Goal: Communication & Community: Answer question/provide support

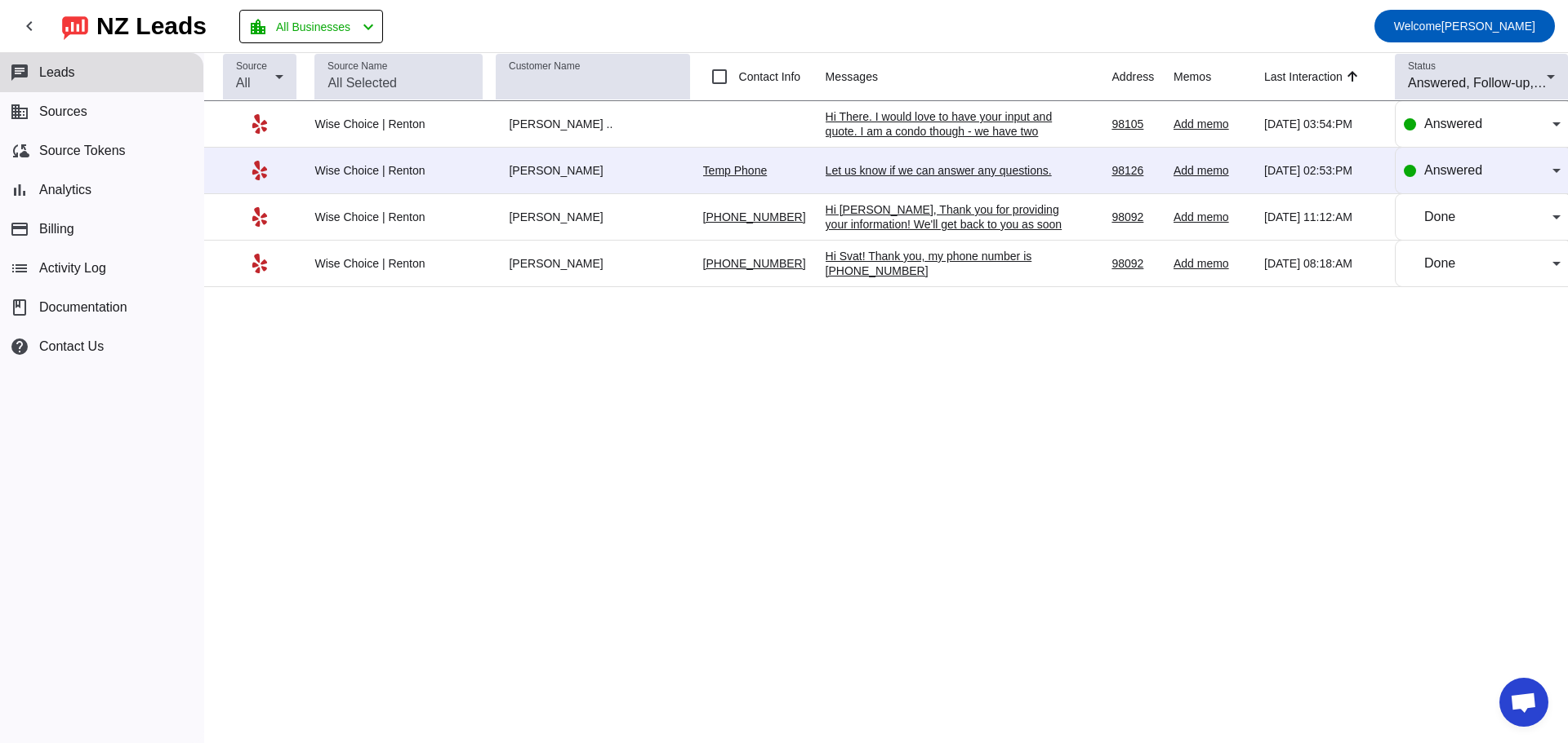
scroll to position [1677, 0]
click at [522, 165] on div "[PERSON_NAME]" at bounding box center [592, 170] width 193 height 15
click at [857, 171] on div "Let us know if we can answer any questions." at bounding box center [948, 170] width 245 height 15
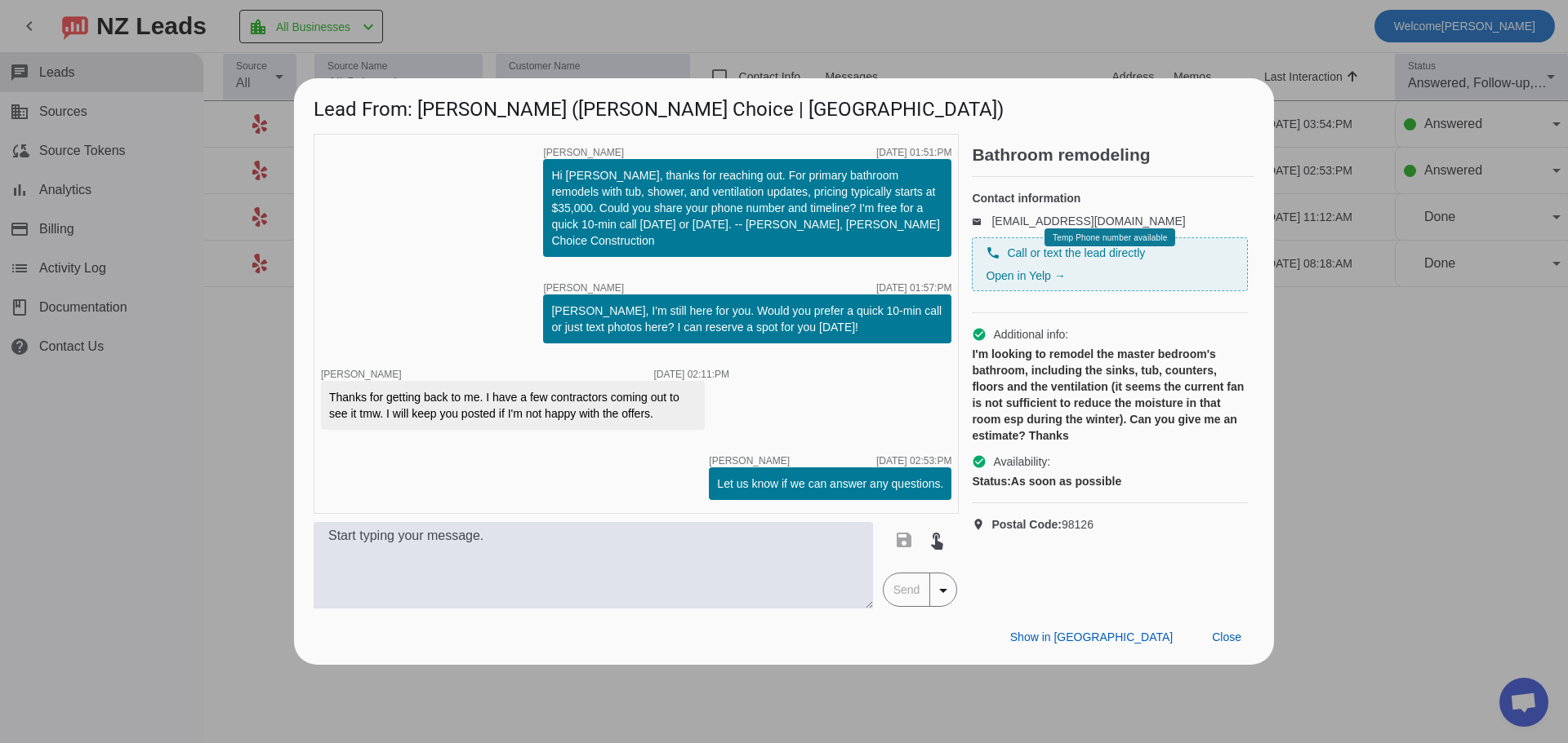
drag, startPoint x: 500, startPoint y: 27, endPoint x: 480, endPoint y: 36, distance: 21.9
click at [500, 27] on div at bounding box center [784, 371] width 1568 height 743
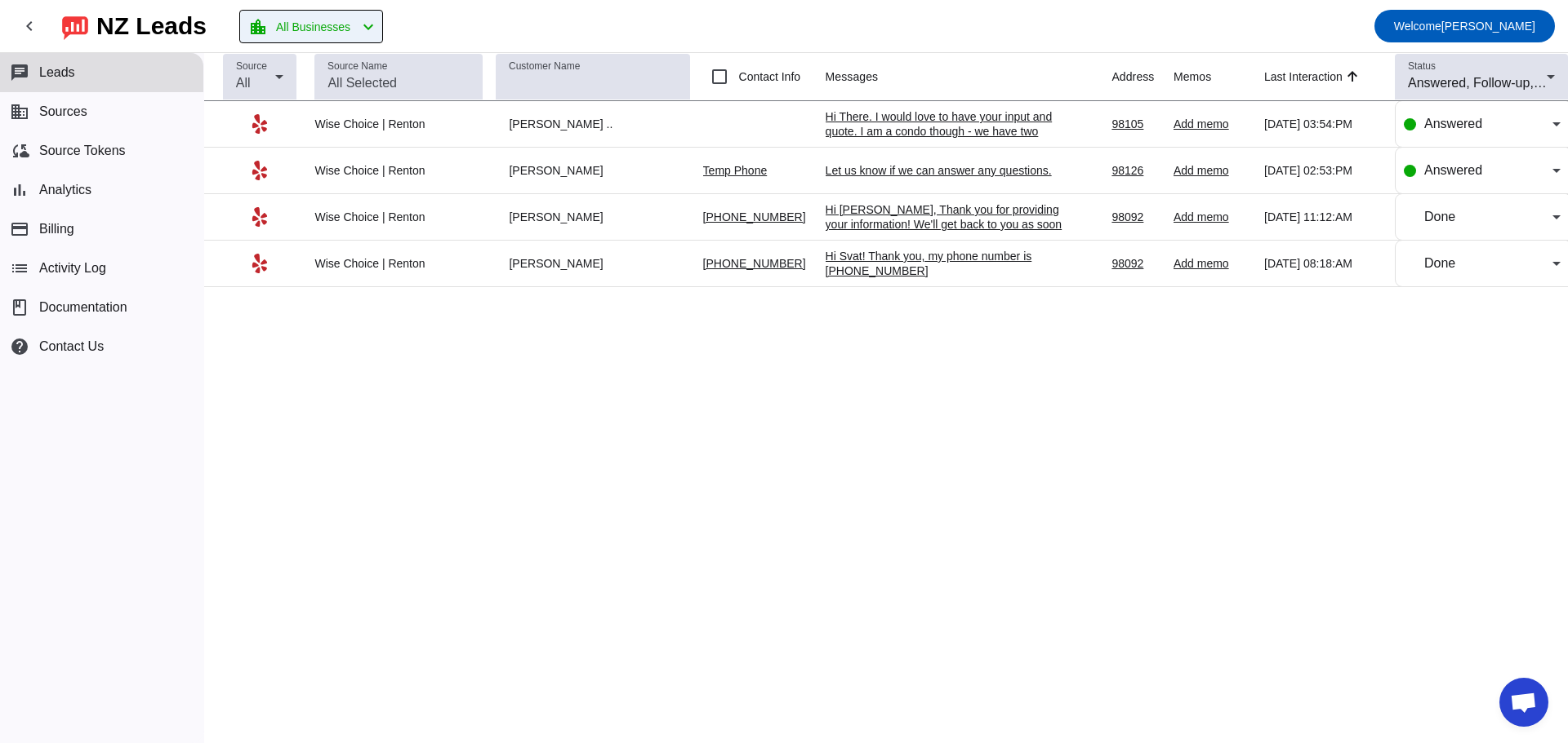
click at [378, 23] on mat-icon "chevron_left" at bounding box center [368, 26] width 19 height 19
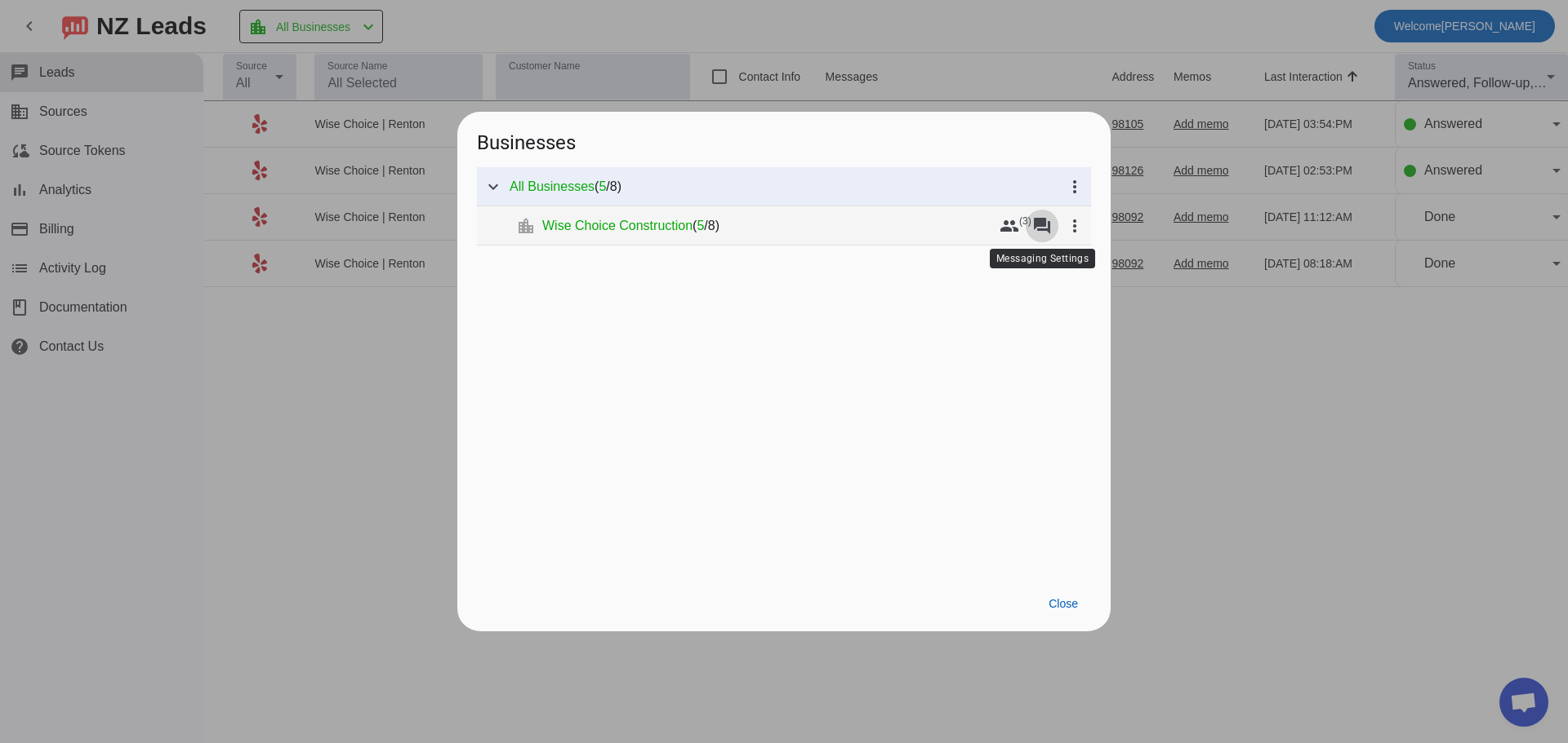
click at [1048, 228] on mat-icon "forum" at bounding box center [1041, 225] width 19 height 19
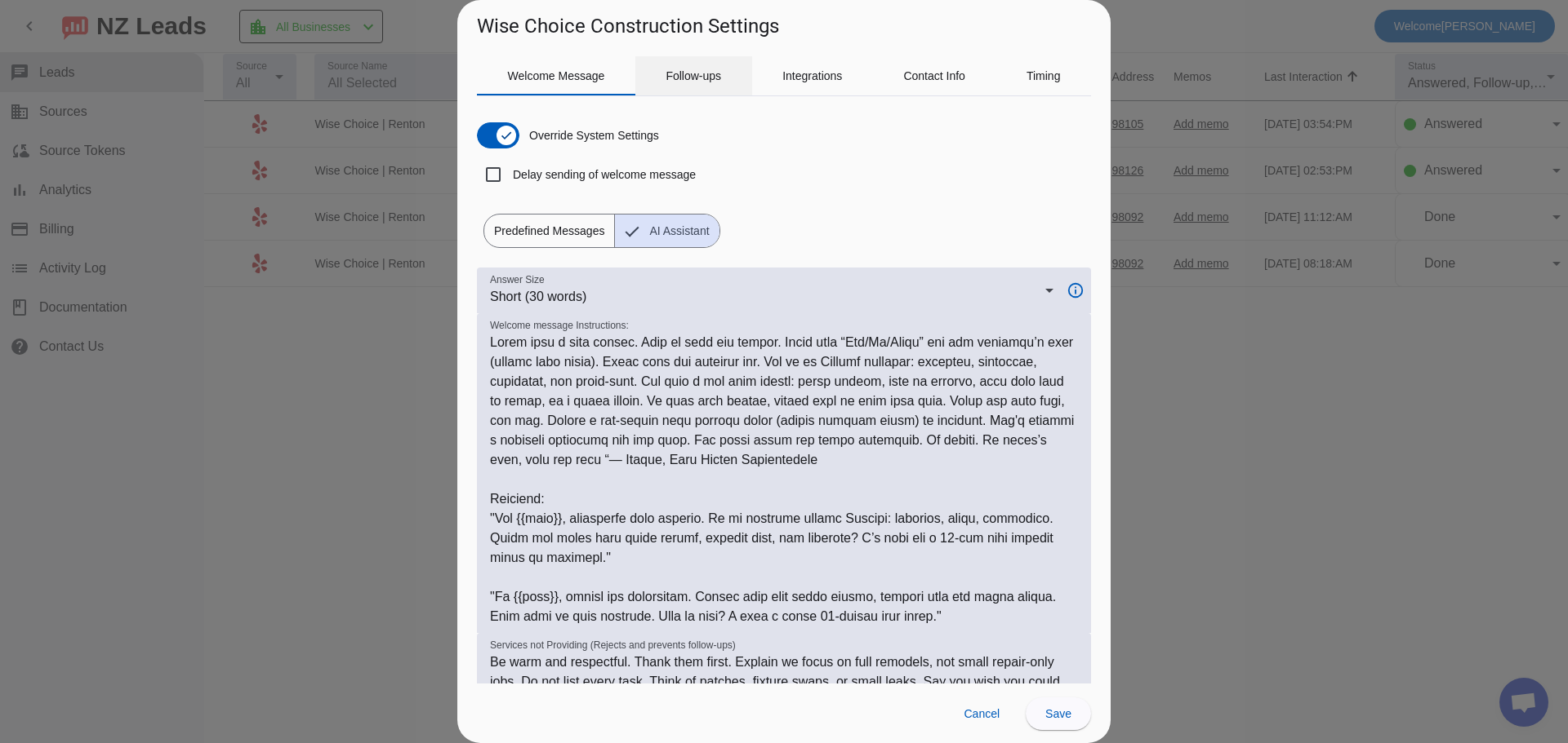
click at [705, 80] on span "Follow-ups" at bounding box center [693, 76] width 56 height 12
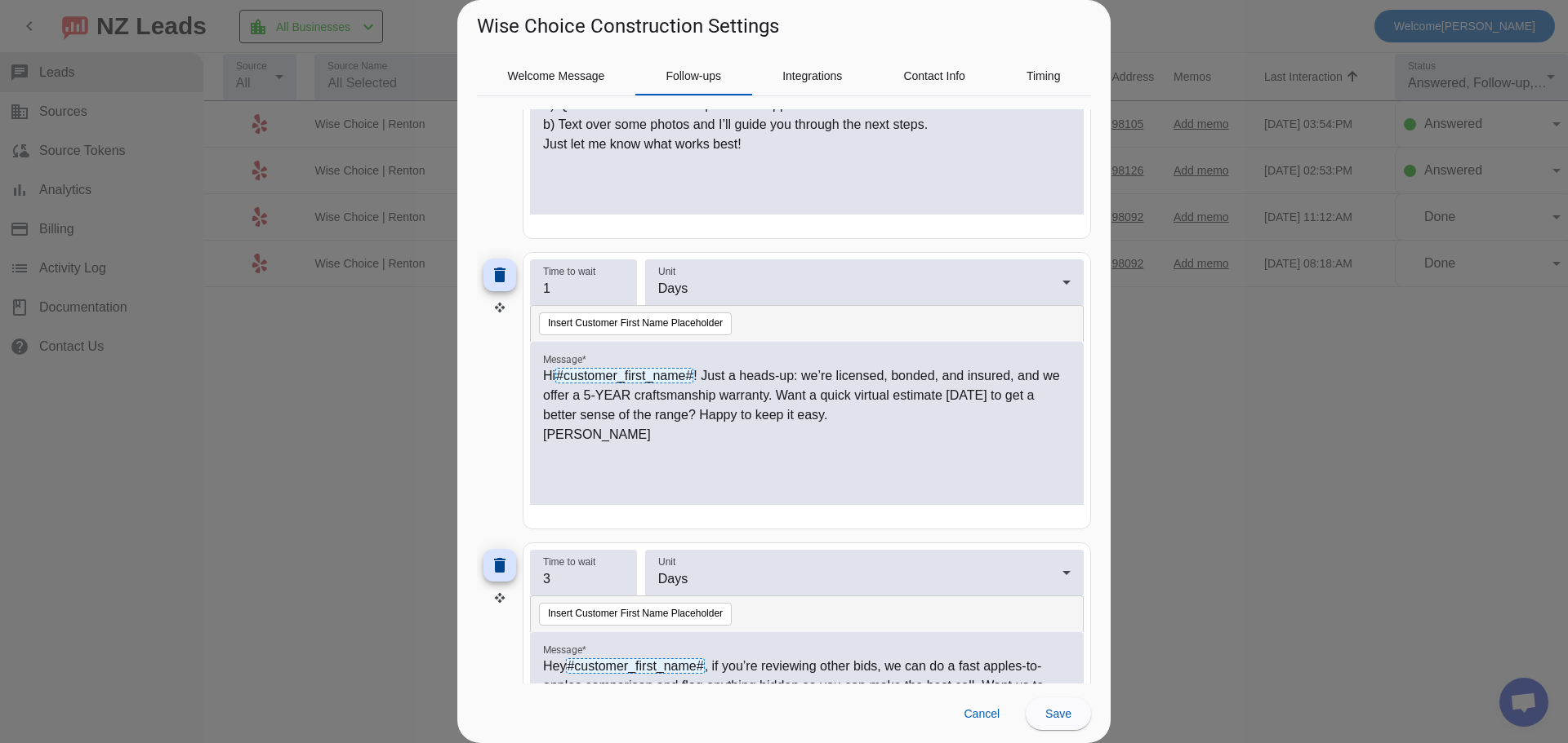
scroll to position [1142, 0]
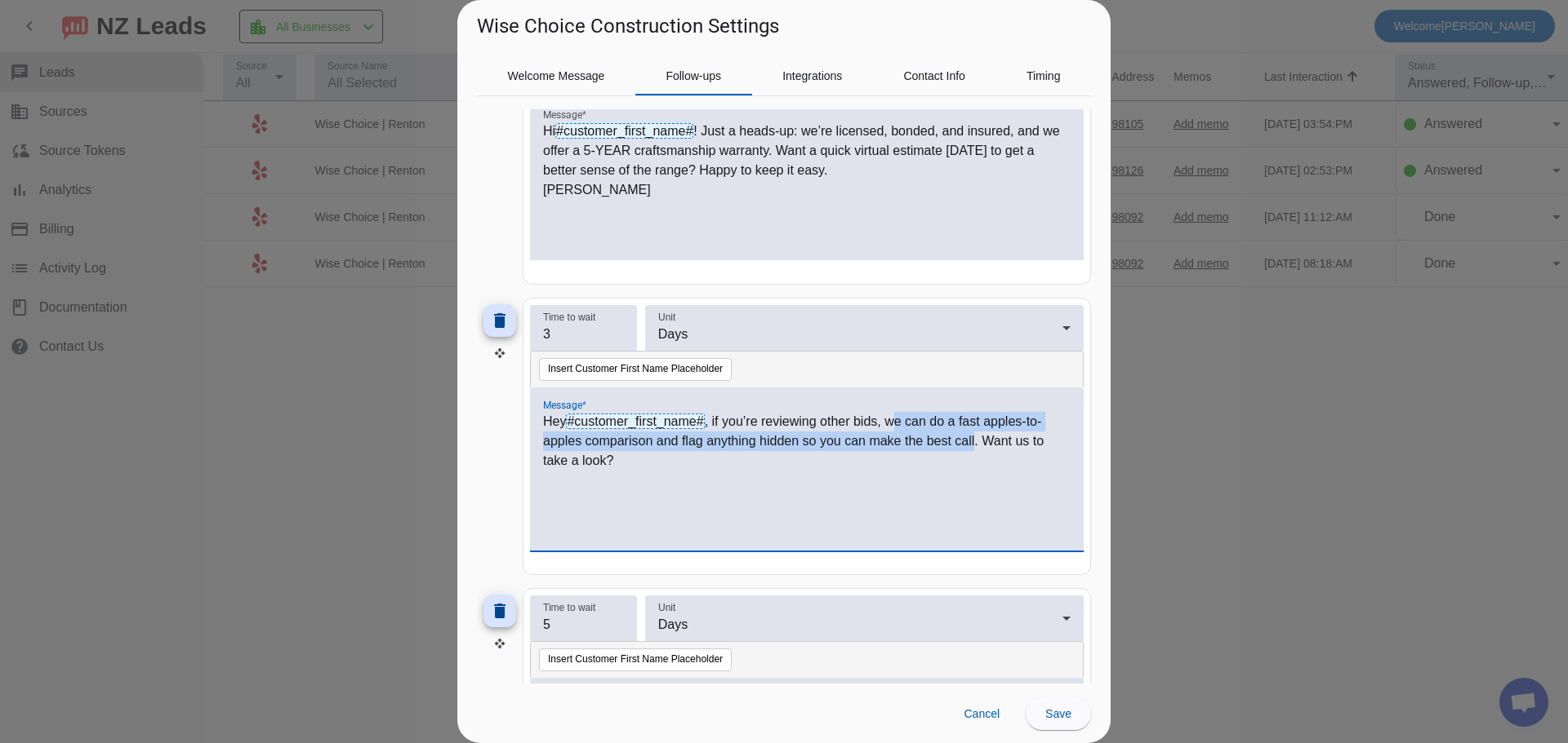
drag, startPoint x: 894, startPoint y: 420, endPoint x: 976, endPoint y: 446, distance: 86.0
click at [976, 446] on p "Hey #customer_first_name# , if you’re reviewing other bids, we can do a fast ap…" at bounding box center [806, 441] width 527 height 58
copy p "e can do a fast apples-to-apples comparison and flag anything hidden so you can…"
